Goal: Transaction & Acquisition: Obtain resource

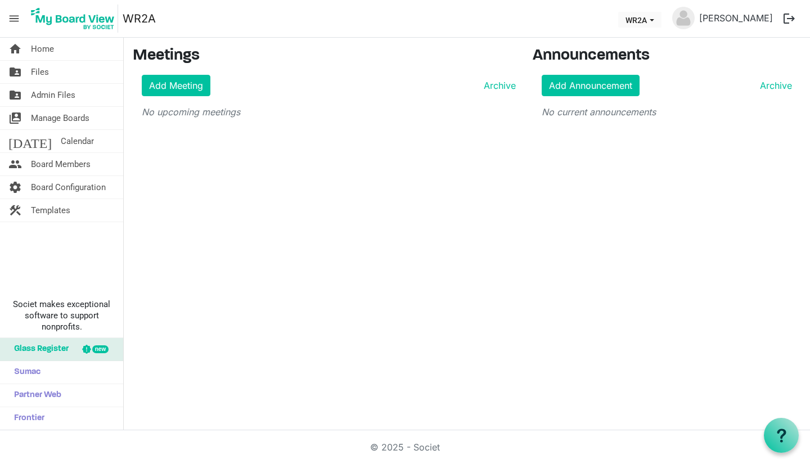
click at [63, 190] on span "Board Configuration" at bounding box center [68, 187] width 75 height 22
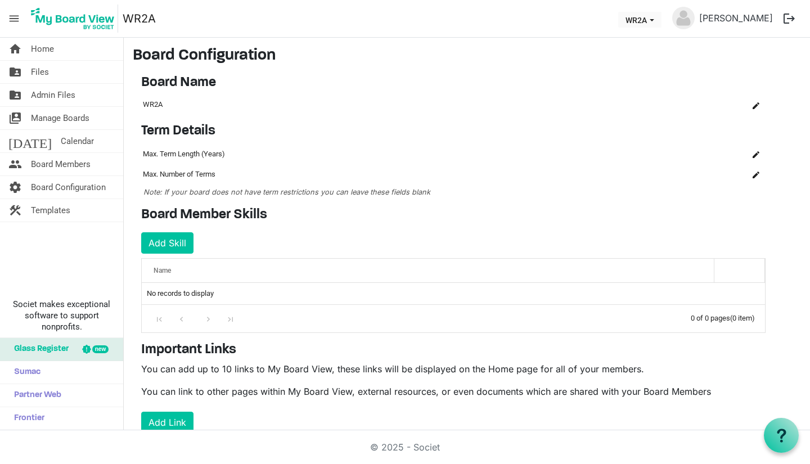
click at [54, 210] on span "Templates" at bounding box center [50, 210] width 39 height 22
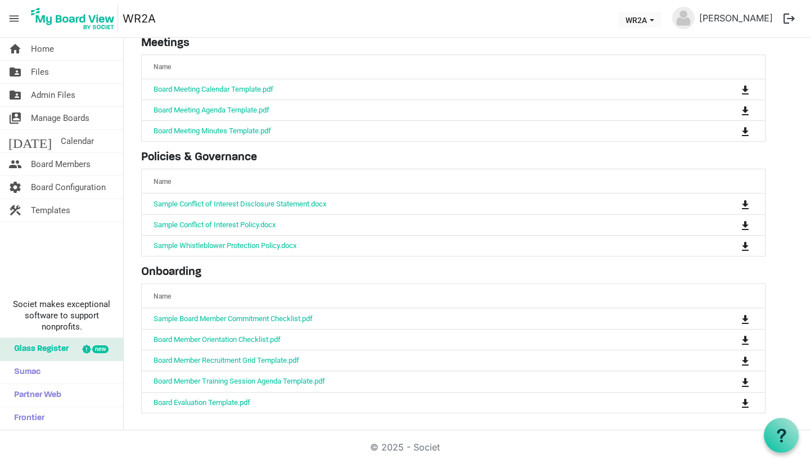
scroll to position [62, 0]
click at [227, 201] on link "Sample Conflict of Interest Disclosure Statement.docx" at bounding box center [239, 202] width 173 height 8
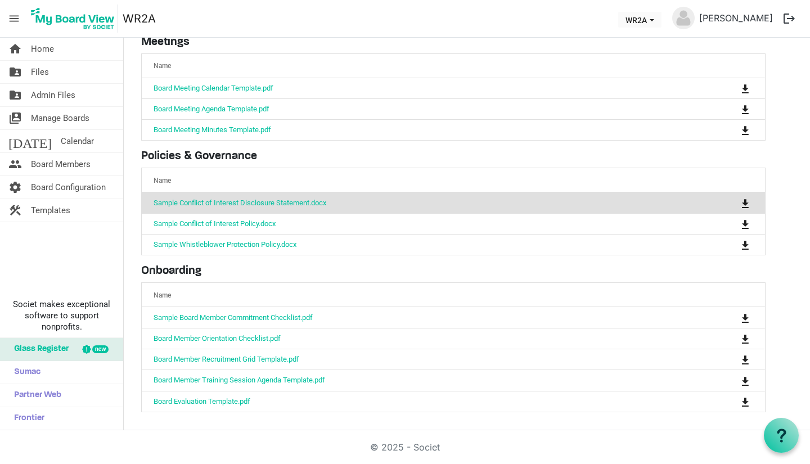
click at [238, 223] on link "Sample Conflict of Interest Policy.docx" at bounding box center [214, 223] width 122 height 8
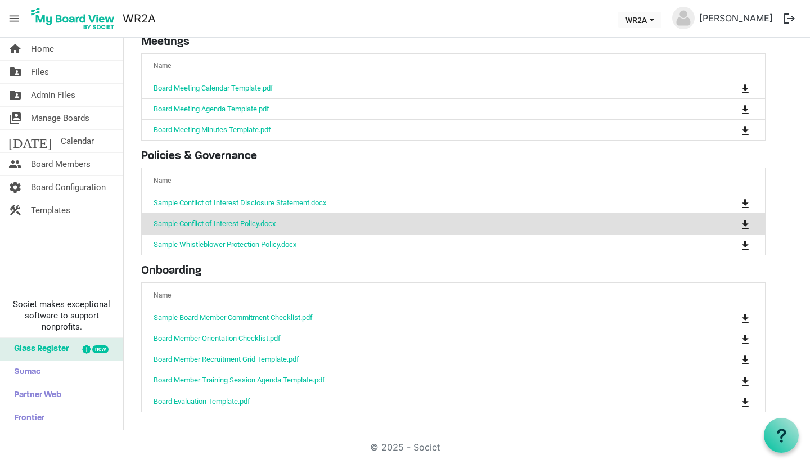
click at [235, 242] on link "Sample Whistleblower Protection Policy.docx" at bounding box center [224, 244] width 143 height 8
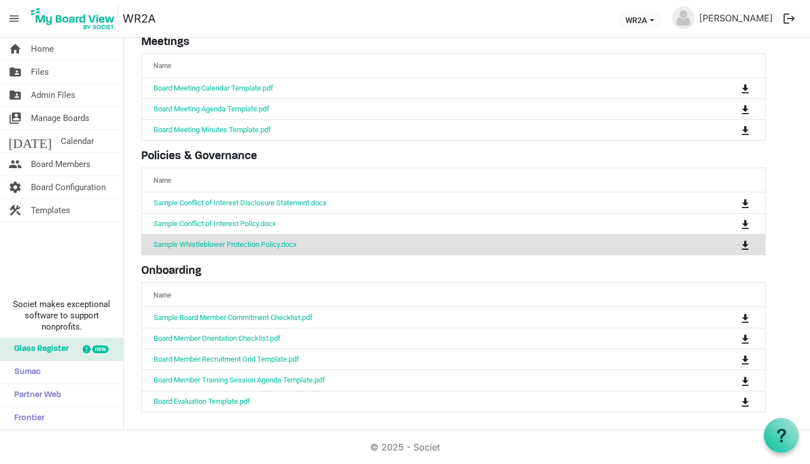
click at [240, 377] on link "Board Member Training Session Agenda Template.pdf" at bounding box center [238, 380] width 171 height 8
